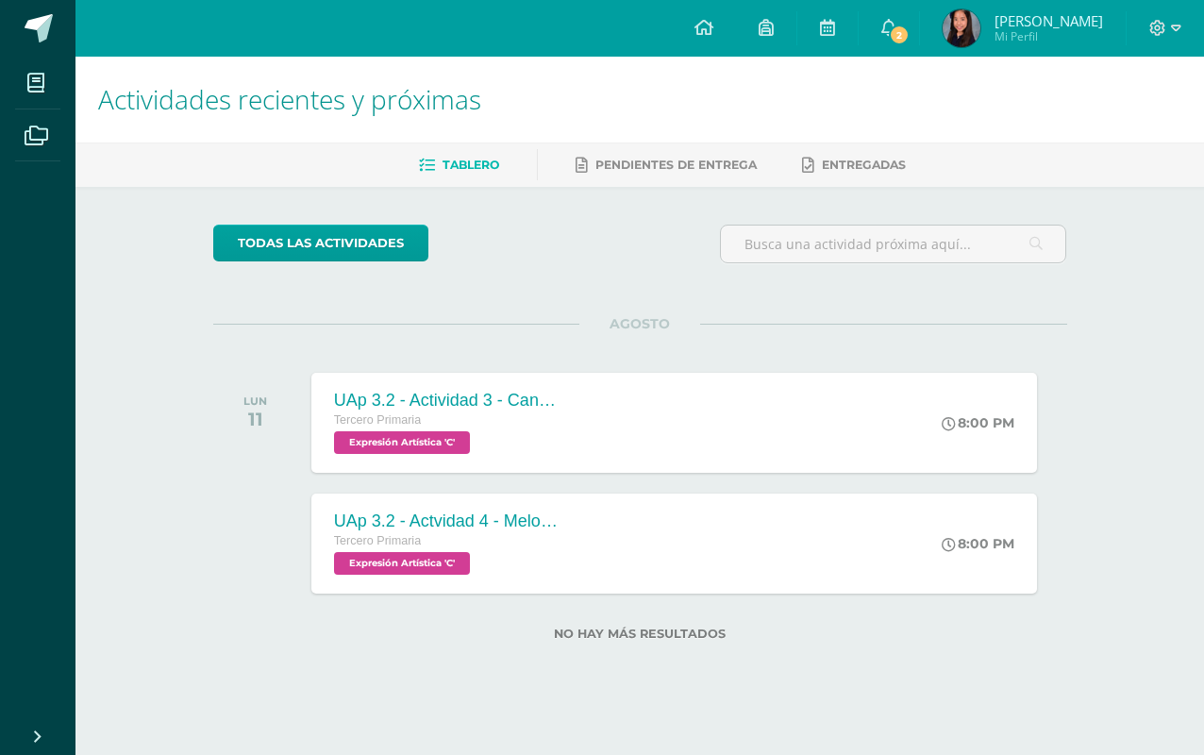
click at [908, 46] on link "2" at bounding box center [889, 28] width 60 height 57
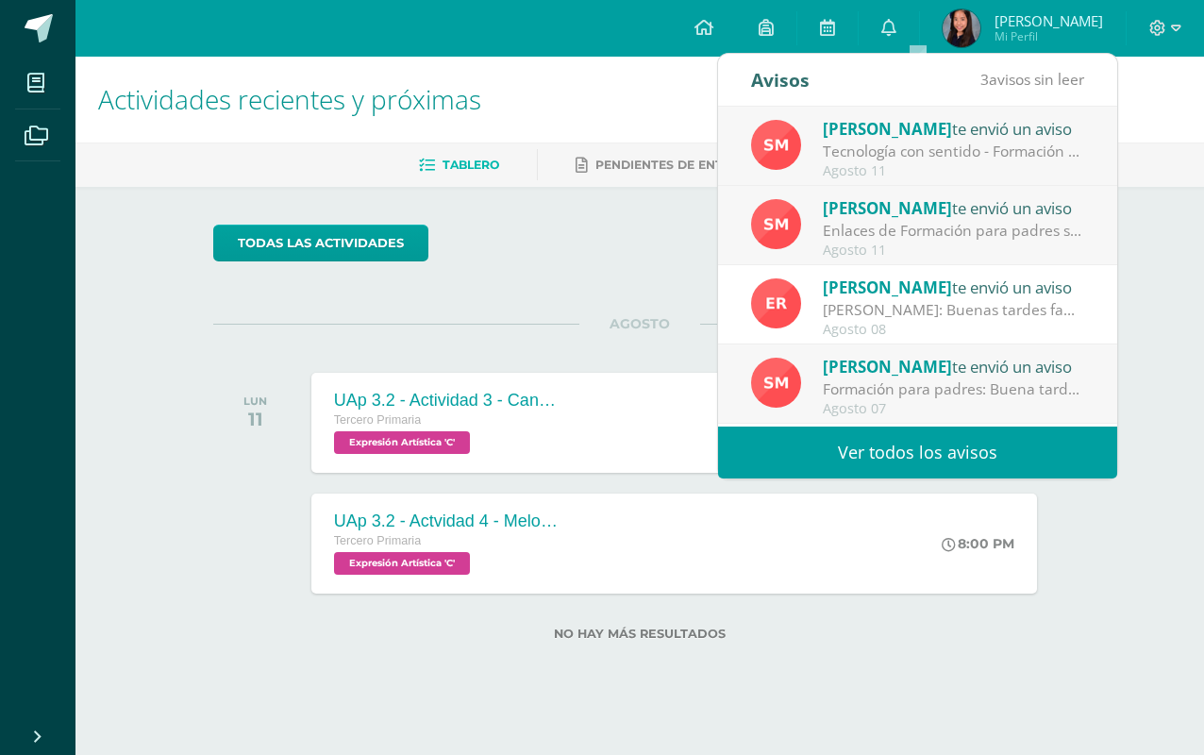
click at [1052, 148] on div "Tecnología con sentido - Formación para padres: Buena tarde estimadas familias.…" at bounding box center [954, 152] width 262 height 22
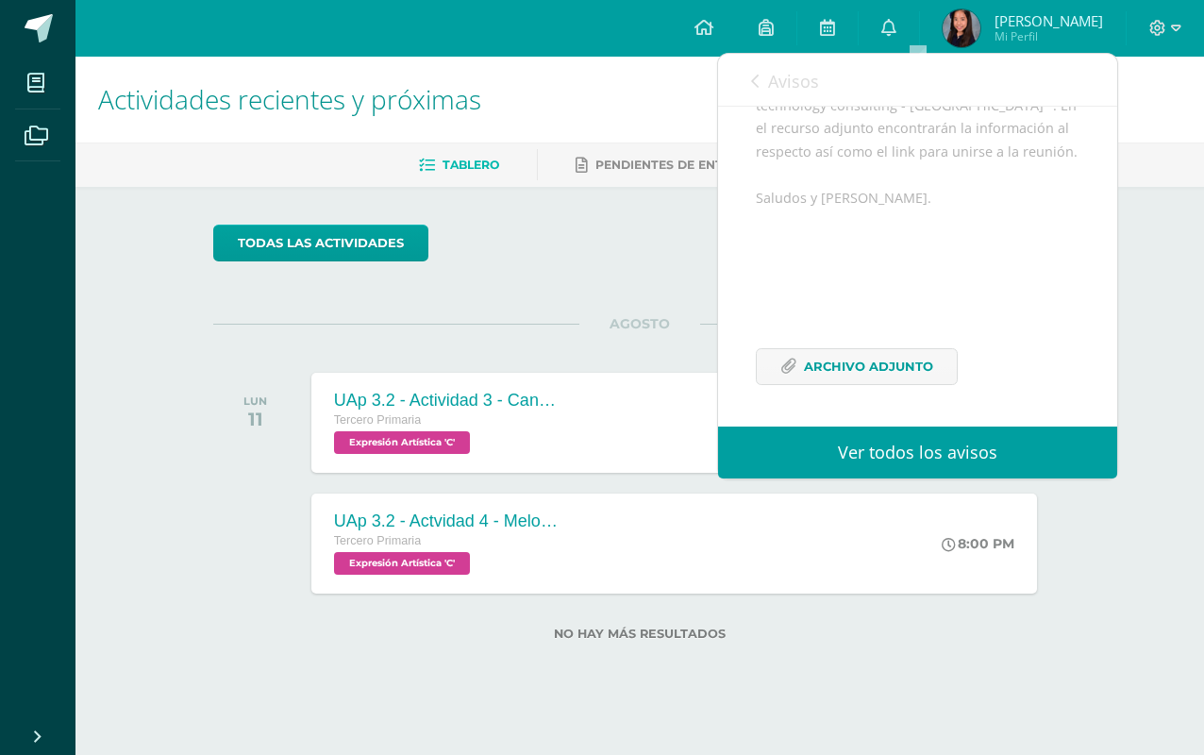
scroll to position [380, 0]
click at [760, 77] on link "Avisos" at bounding box center [785, 81] width 68 height 54
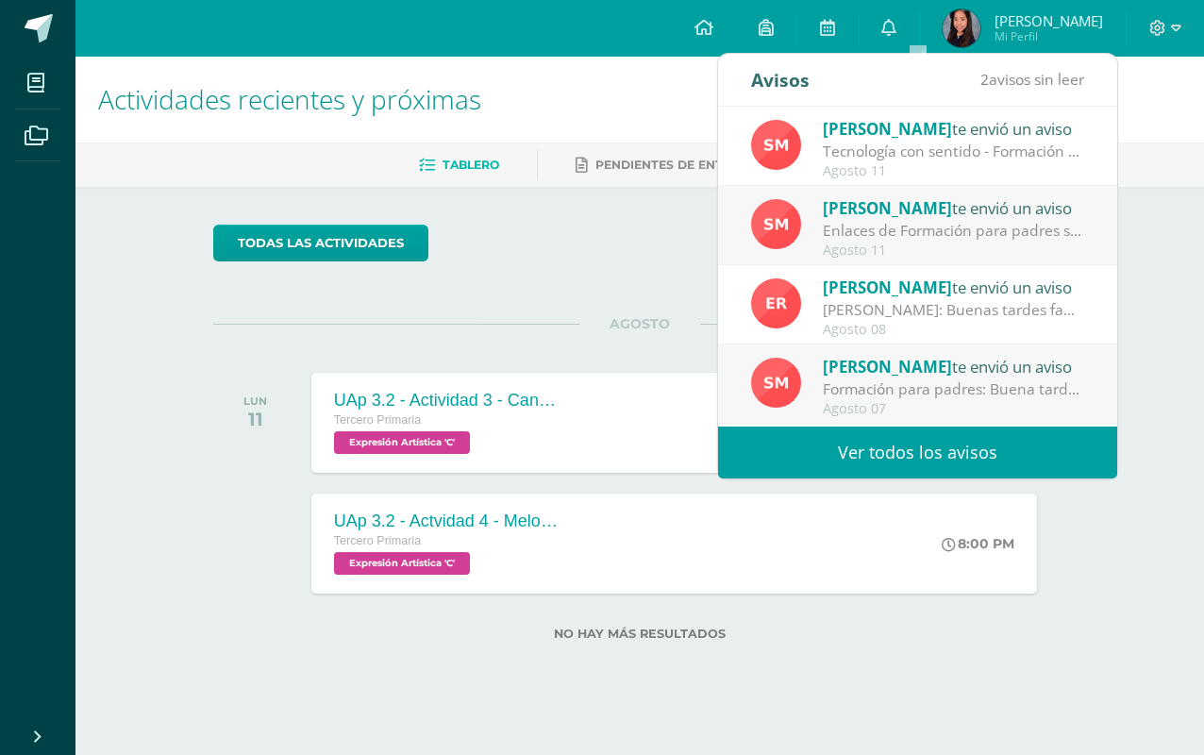
click at [973, 138] on div "[PERSON_NAME] te envió un aviso" at bounding box center [954, 128] width 262 height 25
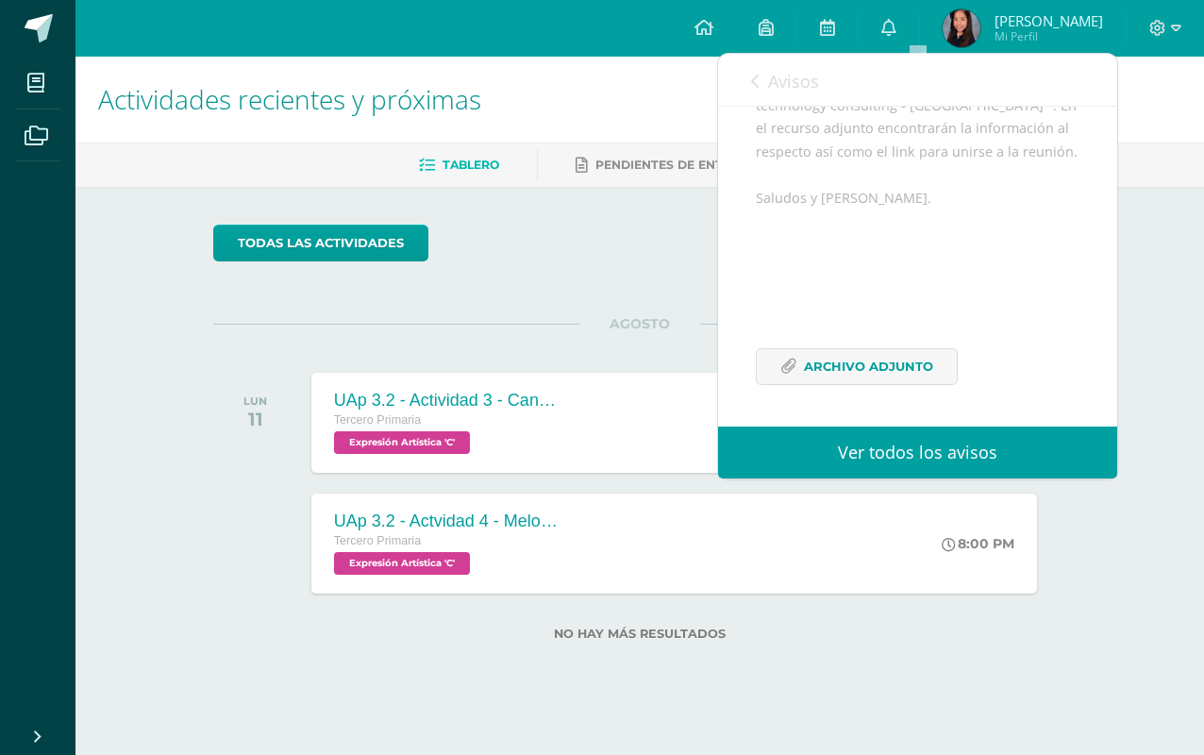
click at [1059, 110] on div "Buena tarde estimadas familias. Bendiciones en cada hogar. Como parte de nuestr…" at bounding box center [918, 170] width 324 height 476
click at [878, 359] on span "Archivo Adjunto" at bounding box center [868, 366] width 129 height 35
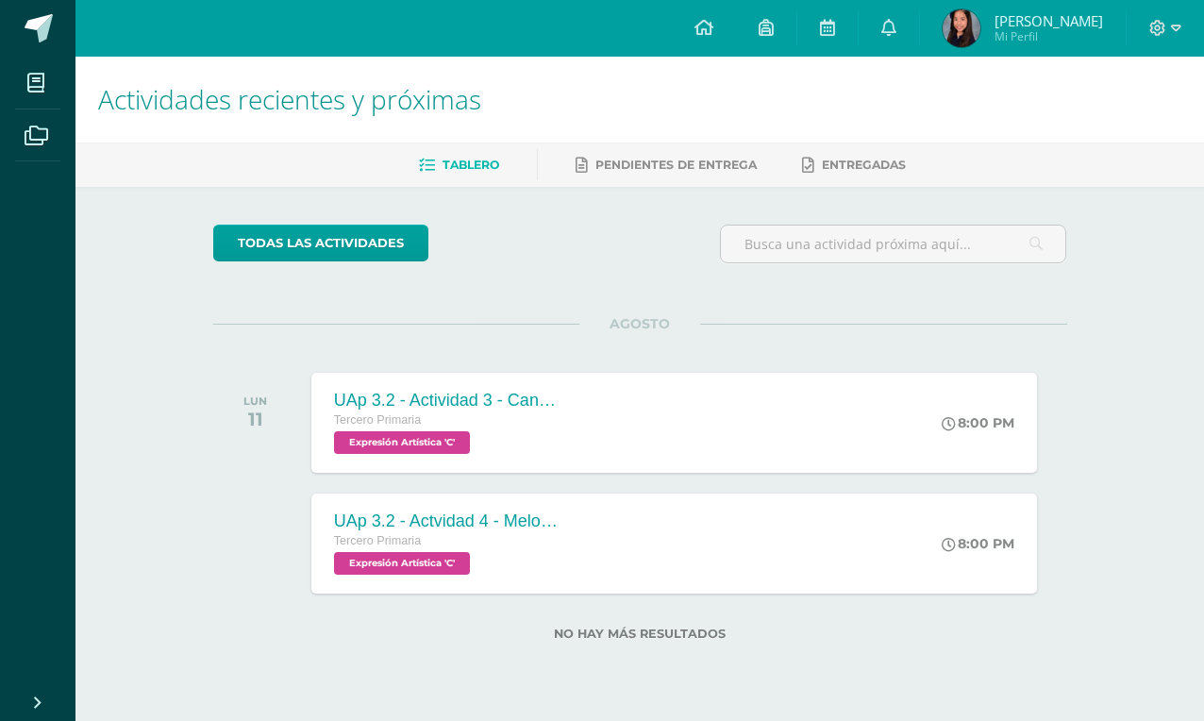
click at [419, 622] on div "No hay más resultados" at bounding box center [640, 638] width 854 height 52
click at [574, 422] on div "UAp 3.2 - Actividad 3 - Canción "Lorito de Verapaz" completa/Pintura [PERSON_NA…" at bounding box center [447, 423] width 272 height 100
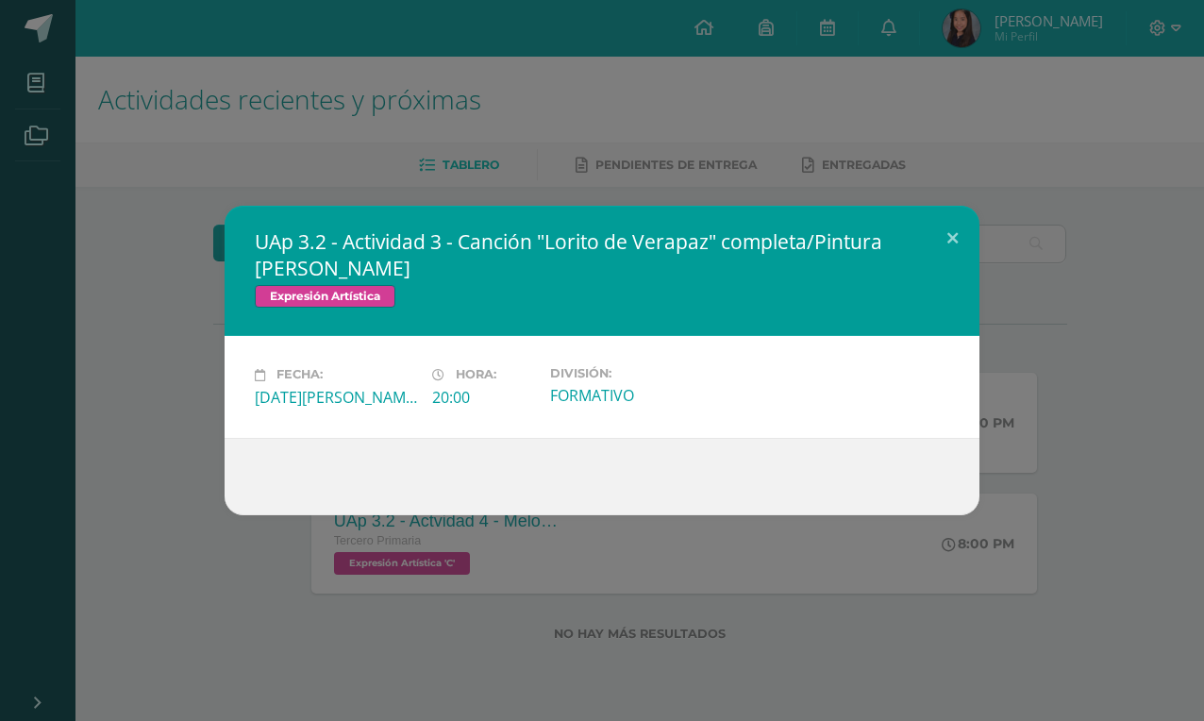
click at [959, 226] on button at bounding box center [953, 238] width 54 height 64
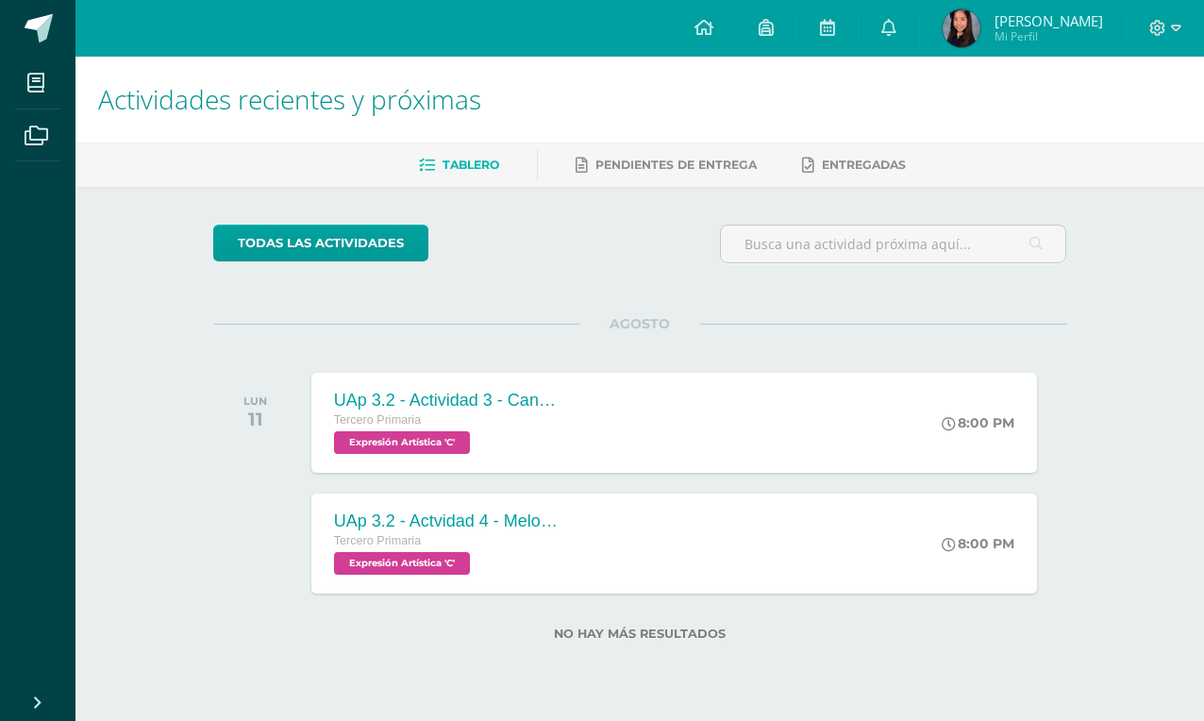
click at [573, 560] on div "UAp 3.2 - Actvidad 4 - Melodía instrumental "En la fila" completa/Círculo cromá…" at bounding box center [447, 544] width 272 height 100
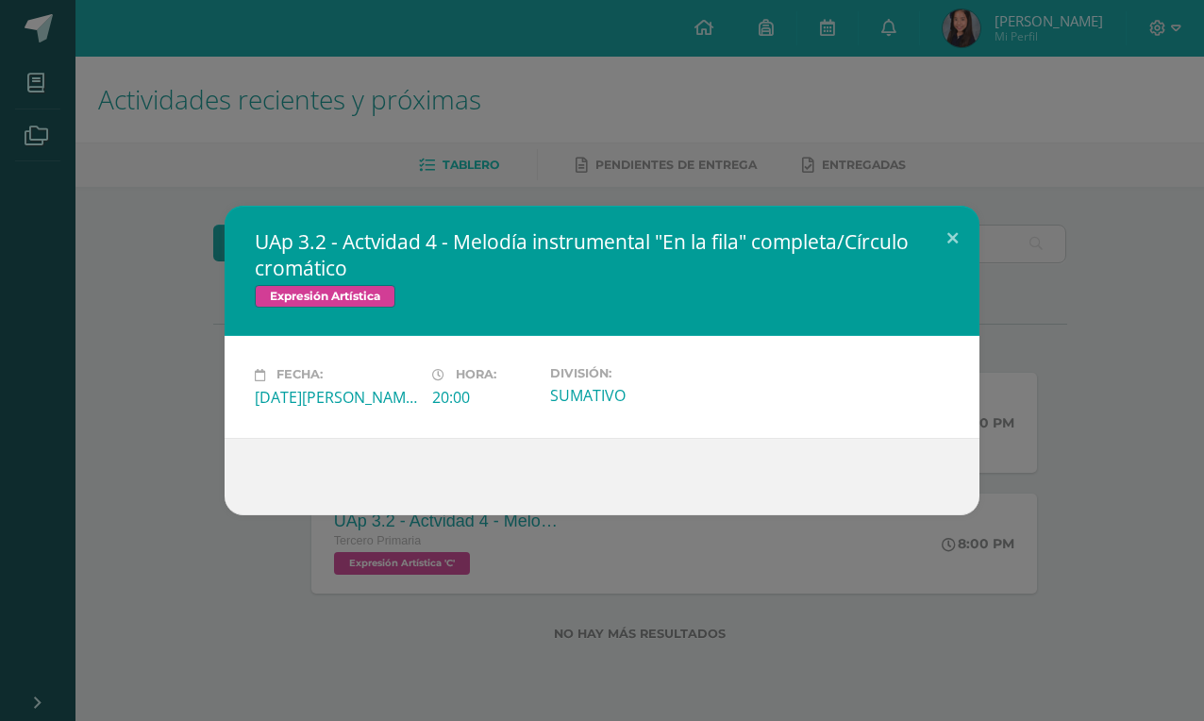
click at [945, 219] on button at bounding box center [953, 238] width 54 height 64
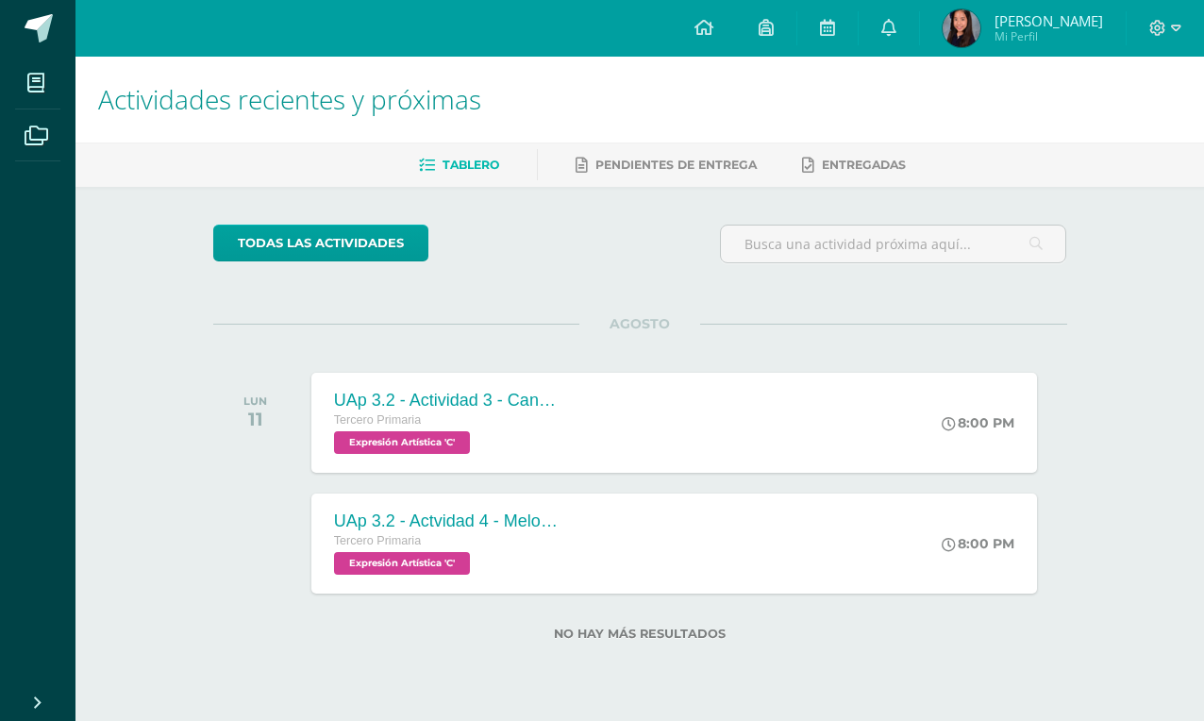
click at [663, 5] on div "Configuración Cerrar sesión [PERSON_NAME] Mi Perfil 2 0 Mis accesos directos Aú…" at bounding box center [639, 28] width 1129 height 57
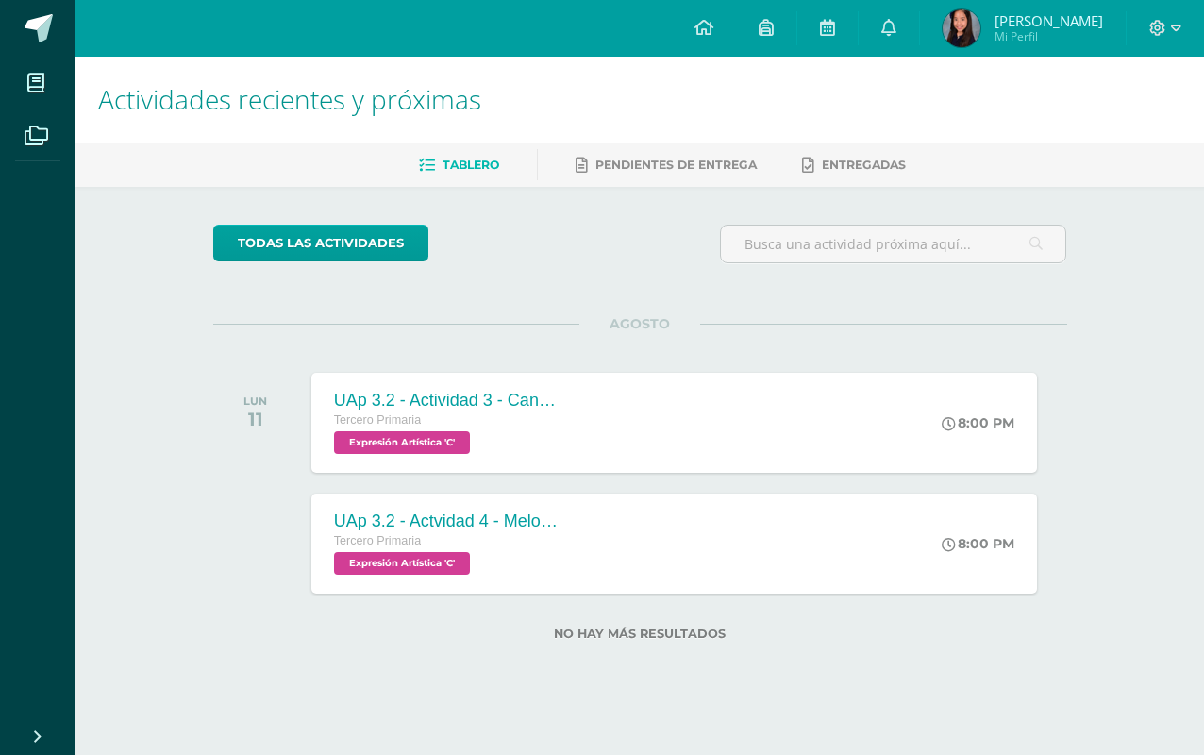
click at [736, 25] on link at bounding box center [704, 28] width 64 height 57
click at [465, 448] on span "Expresión Artística 'C'" at bounding box center [402, 442] width 136 height 23
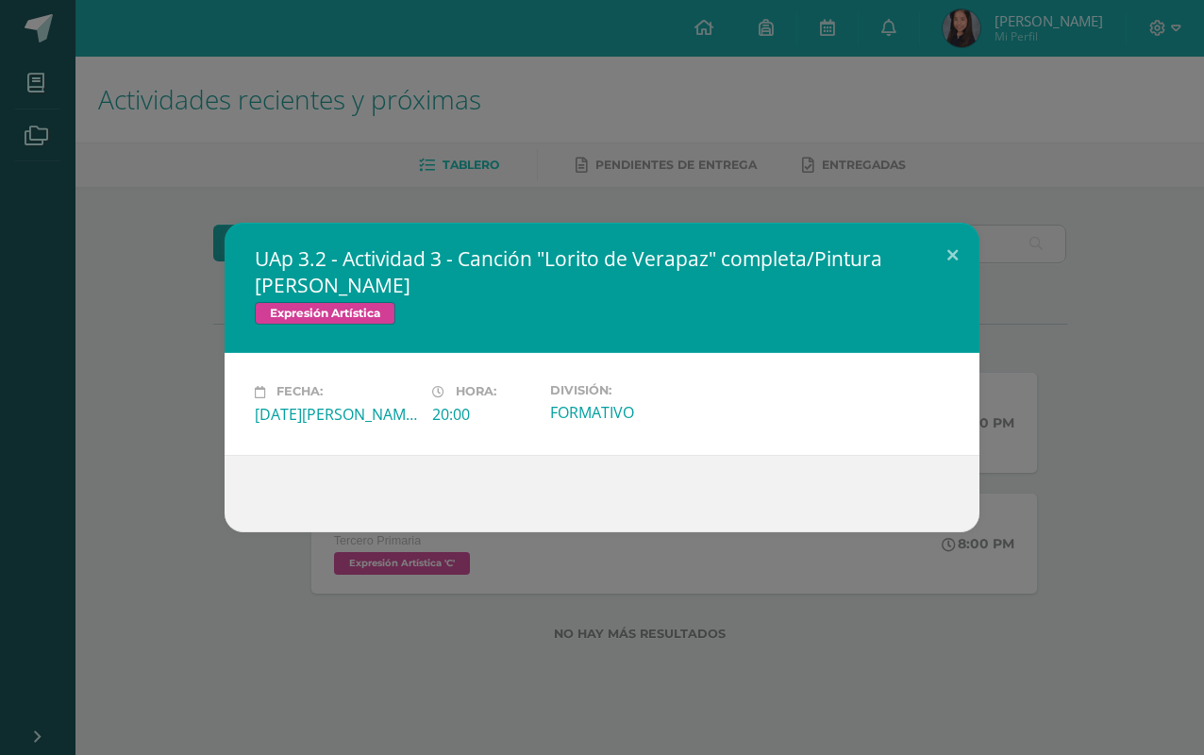
click at [149, 561] on div "UAp 3.2 - Actividad 3 - Canción "Lorito de Verapaz" completa/Pintura de Picasso…" at bounding box center [602, 377] width 1204 height 755
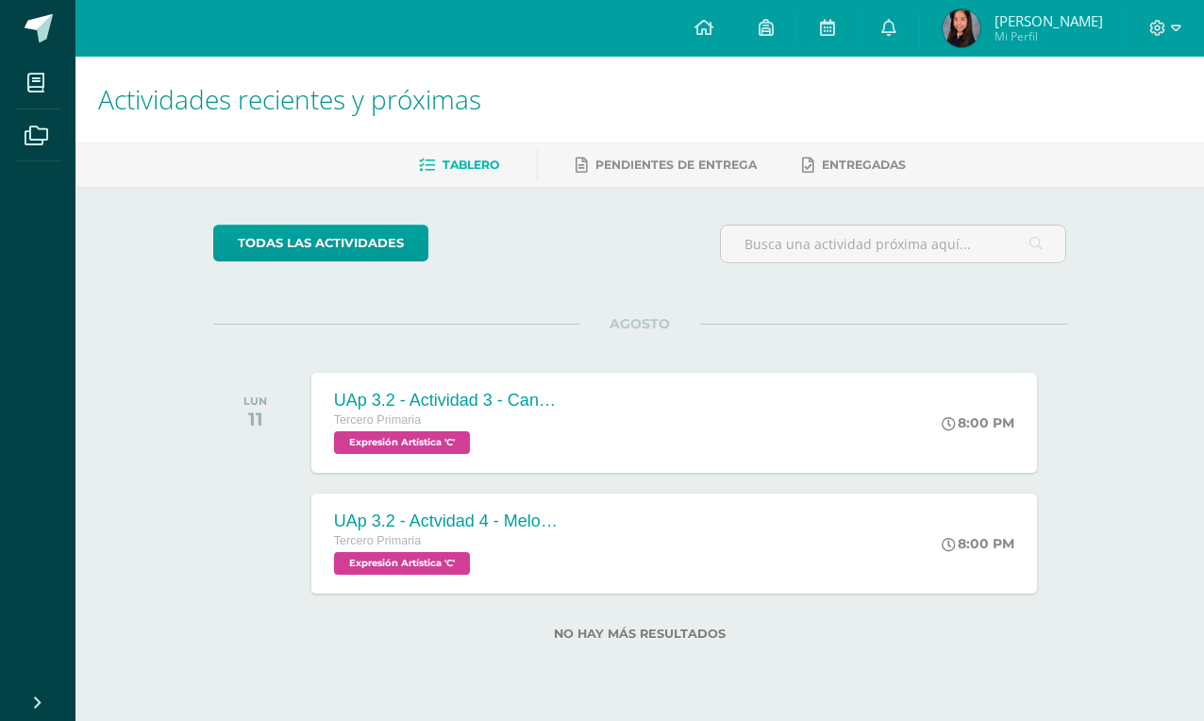
click at [980, 42] on img at bounding box center [962, 28] width 38 height 38
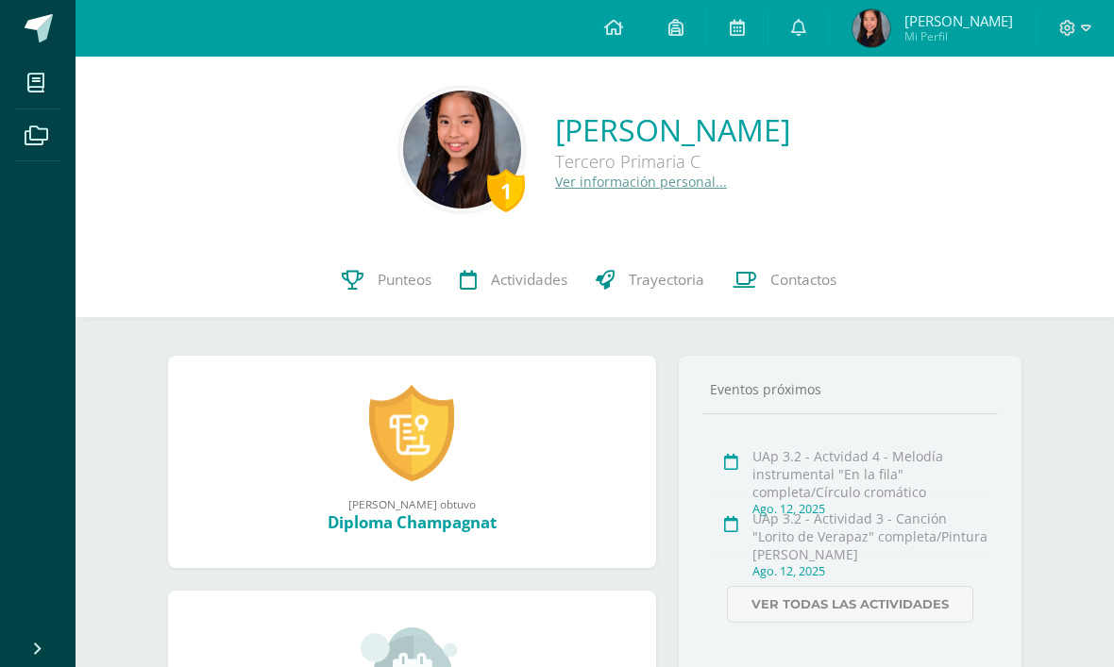
click at [411, 291] on link "Punteos" at bounding box center [386, 280] width 118 height 75
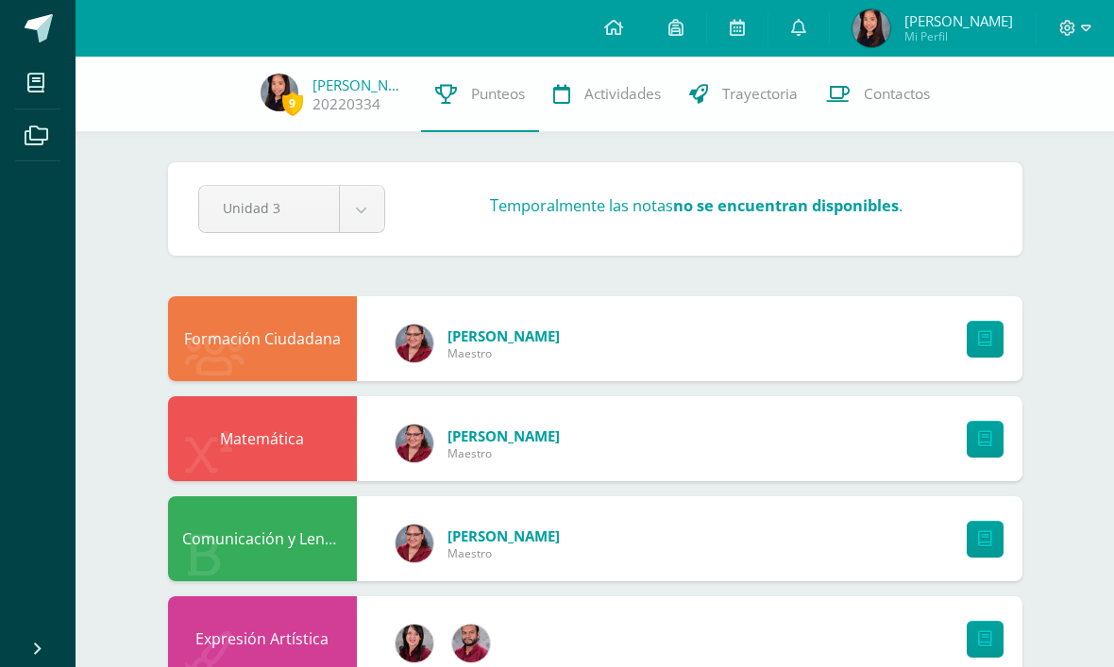
click at [984, 332] on icon at bounding box center [985, 339] width 14 height 16
